Goal: Task Accomplishment & Management: Manage account settings

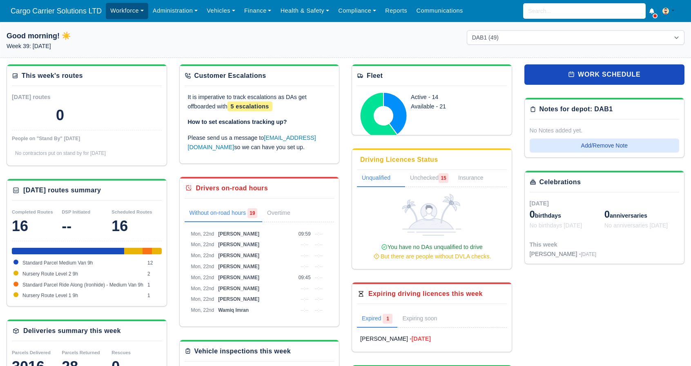
click at [136, 14] on link "Workforce" at bounding box center [127, 11] width 42 height 16
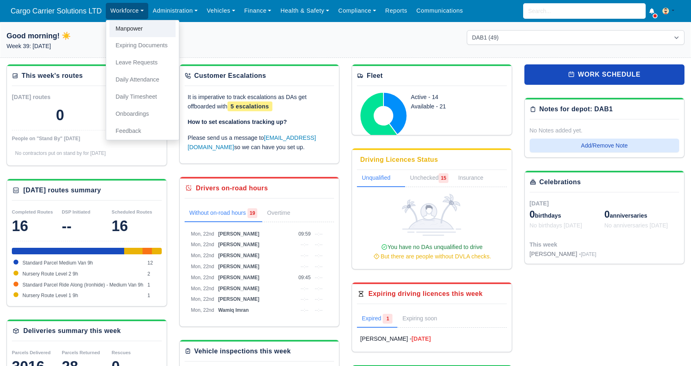
click at [135, 27] on link "Manpower" at bounding box center [142, 28] width 66 height 17
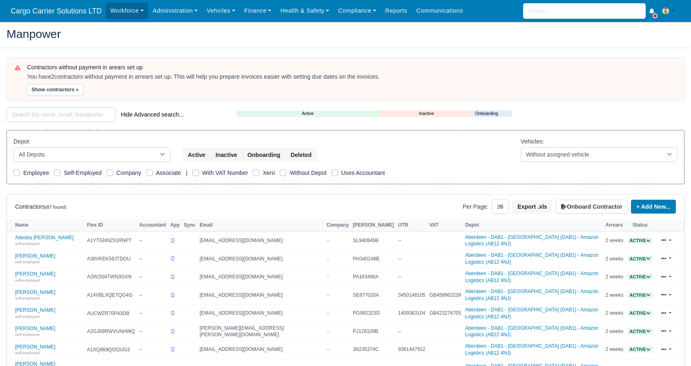
select select "25"
click at [484, 113] on link "Onboarding" at bounding box center [485, 113] width 25 height 7
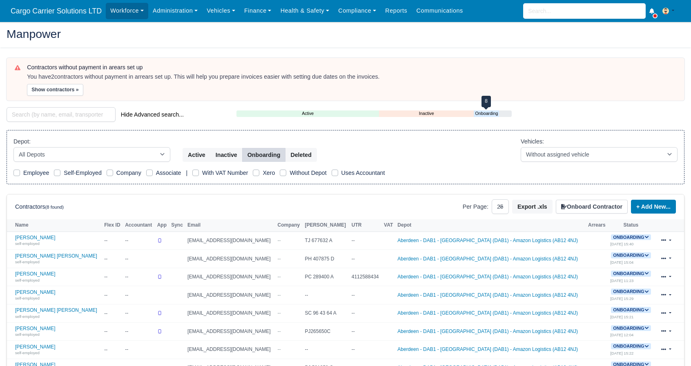
scroll to position [64, 0]
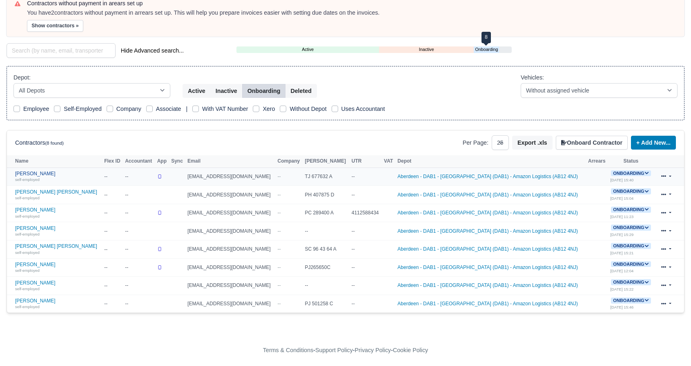
click at [36, 173] on link "AKHIL ANTONY self-employed" at bounding box center [57, 177] width 85 height 12
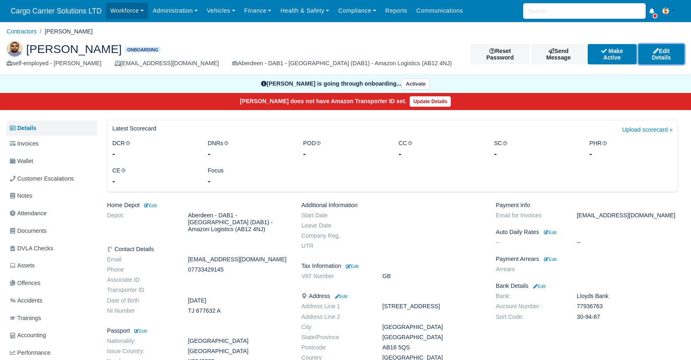
click at [664, 58] on link "Edit Details" at bounding box center [661, 54] width 47 height 20
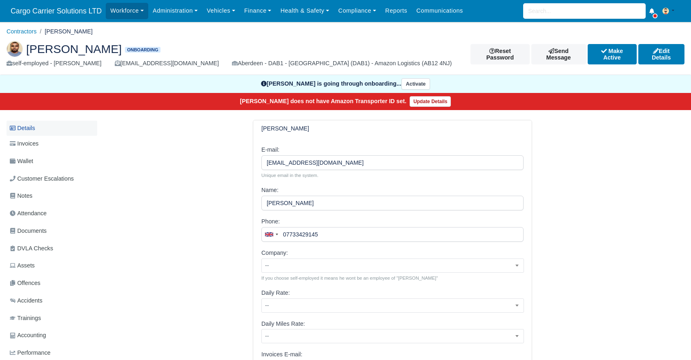
click at [35, 135] on link "Details" at bounding box center [52, 128] width 91 height 15
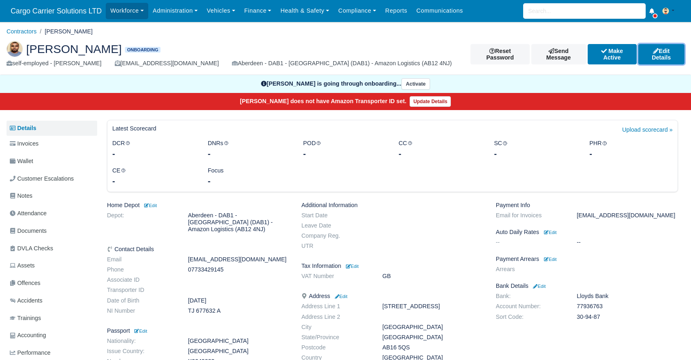
click at [662, 57] on link "Edit Details" at bounding box center [661, 54] width 47 height 20
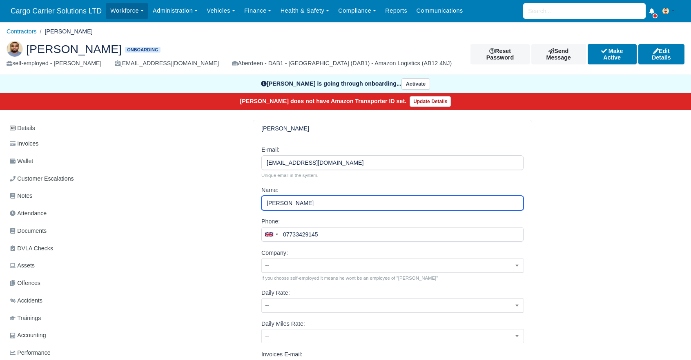
click at [327, 202] on input "[PERSON_NAME]" at bounding box center [392, 203] width 262 height 15
click at [269, 202] on input "[PERSON_NAME]" at bounding box center [392, 203] width 262 height 15
type input "[PERSON_NAME]"
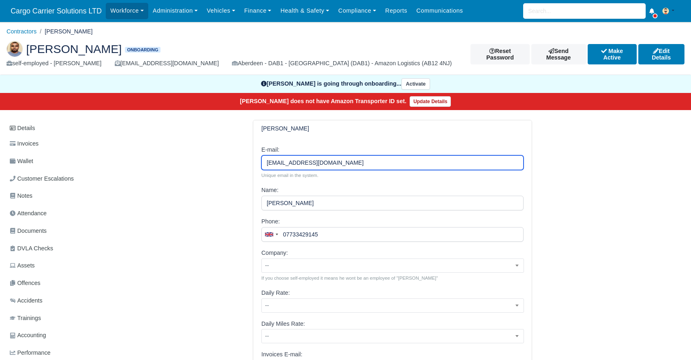
click at [344, 160] on input "[EMAIL_ADDRESS][DOMAIN_NAME]" at bounding box center [392, 162] width 262 height 15
drag, startPoint x: 354, startPoint y: 160, endPoint x: 205, endPoint y: 160, distance: 149.4
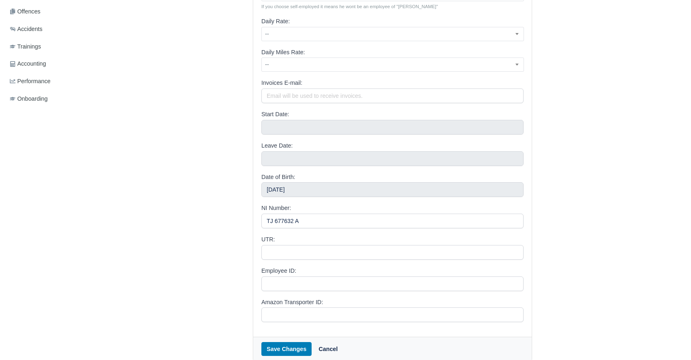
scroll to position [272, 0]
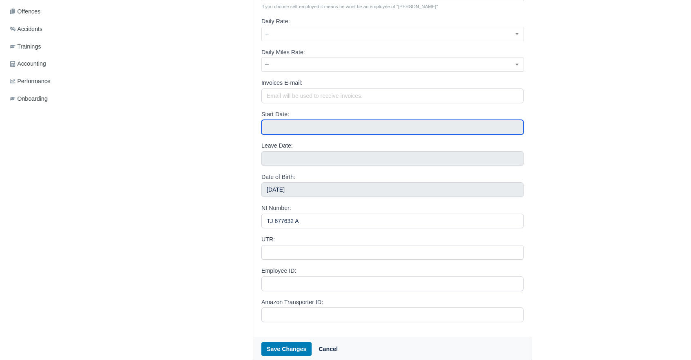
click at [283, 122] on input "text" at bounding box center [392, 127] width 262 height 15
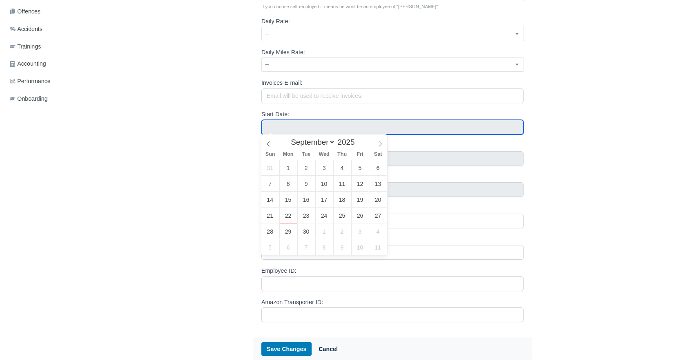
type input "[DATE]"
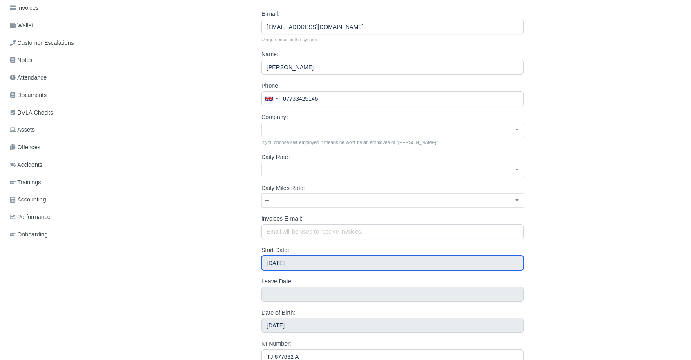
scroll to position [68, 0]
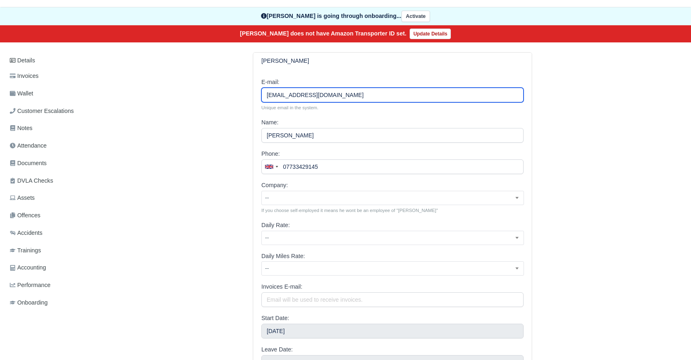
drag, startPoint x: 348, startPoint y: 91, endPoint x: 228, endPoint y: 94, distance: 120.0
click at [228, 94] on div "[PERSON_NAME] E-mail: [EMAIL_ADDRESS][DOMAIN_NAME] Unique email in the system. …" at bounding box center [392, 308] width 583 height 513
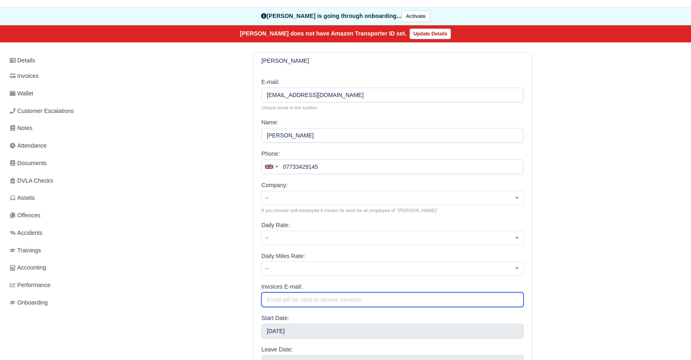
click at [292, 300] on input "Invoices E-mail:" at bounding box center [392, 300] width 262 height 15
paste input "[EMAIL_ADDRESS][DOMAIN_NAME]"
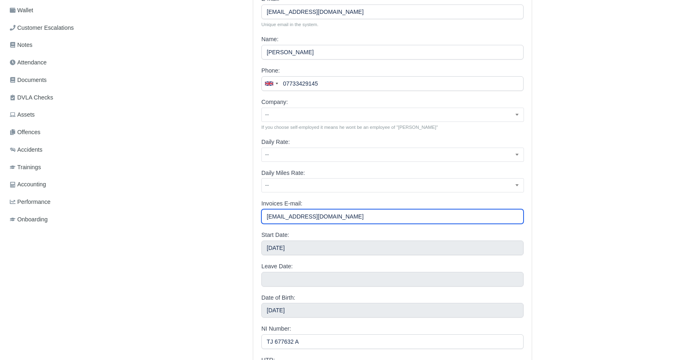
scroll to position [272, 0]
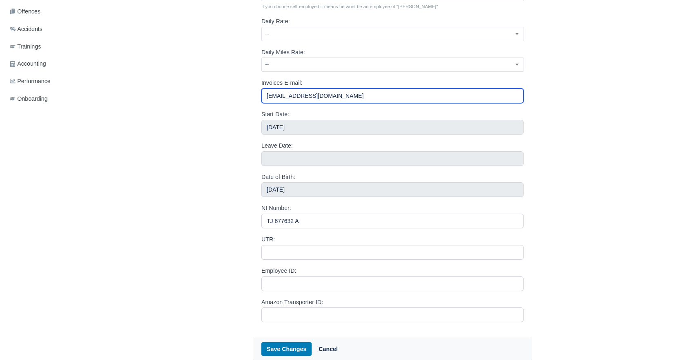
type input "[EMAIL_ADDRESS][DOMAIN_NAME]"
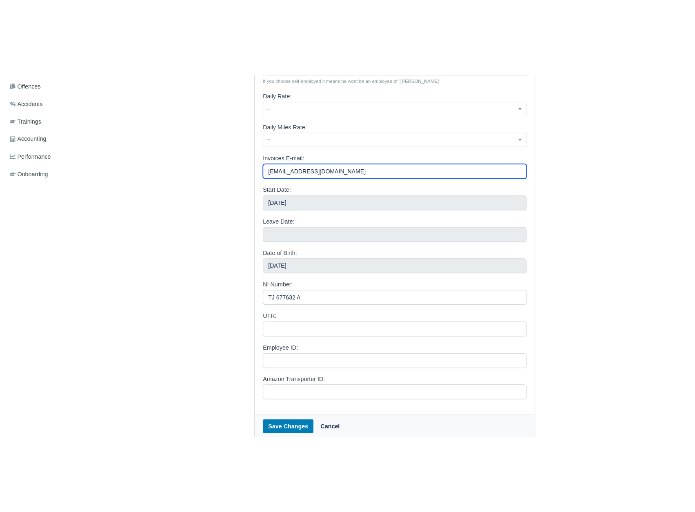
scroll to position [0, 0]
